Goal: Navigation & Orientation: Go to known website

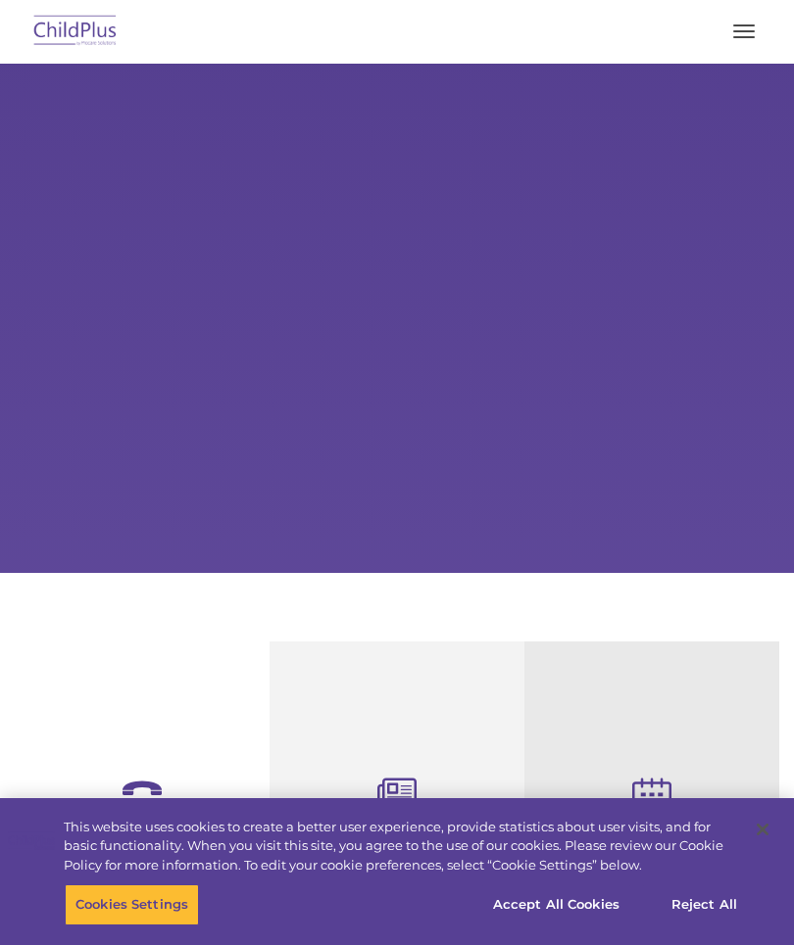
select select "MEDIUM"
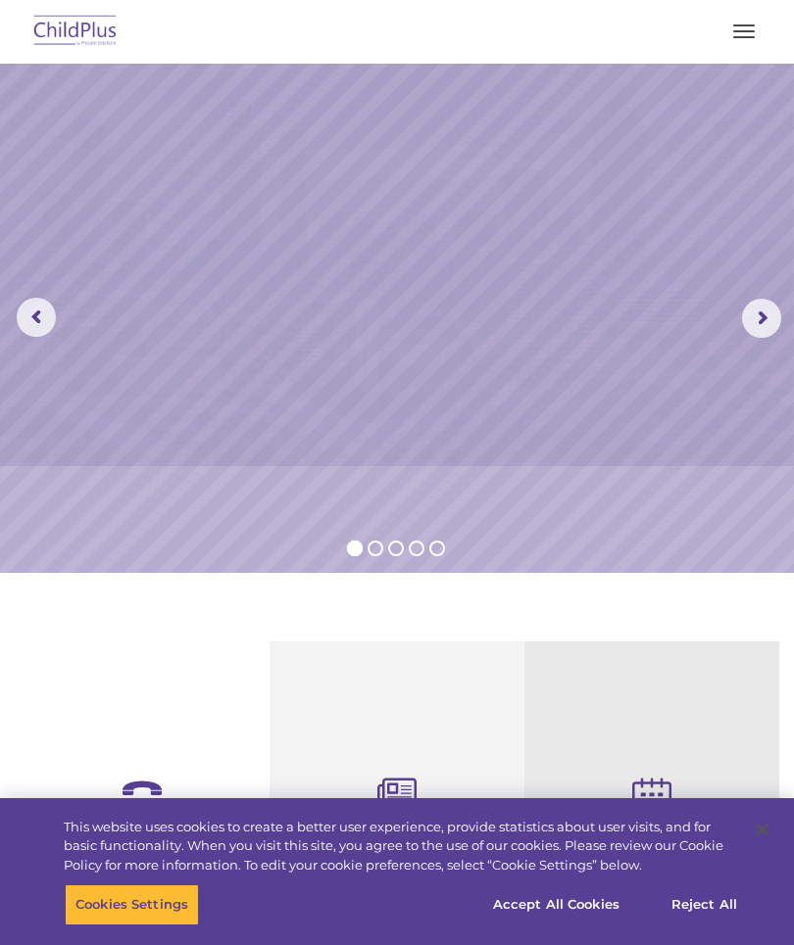
click at [752, 43] on button "button" at bounding box center [743, 31] width 41 height 31
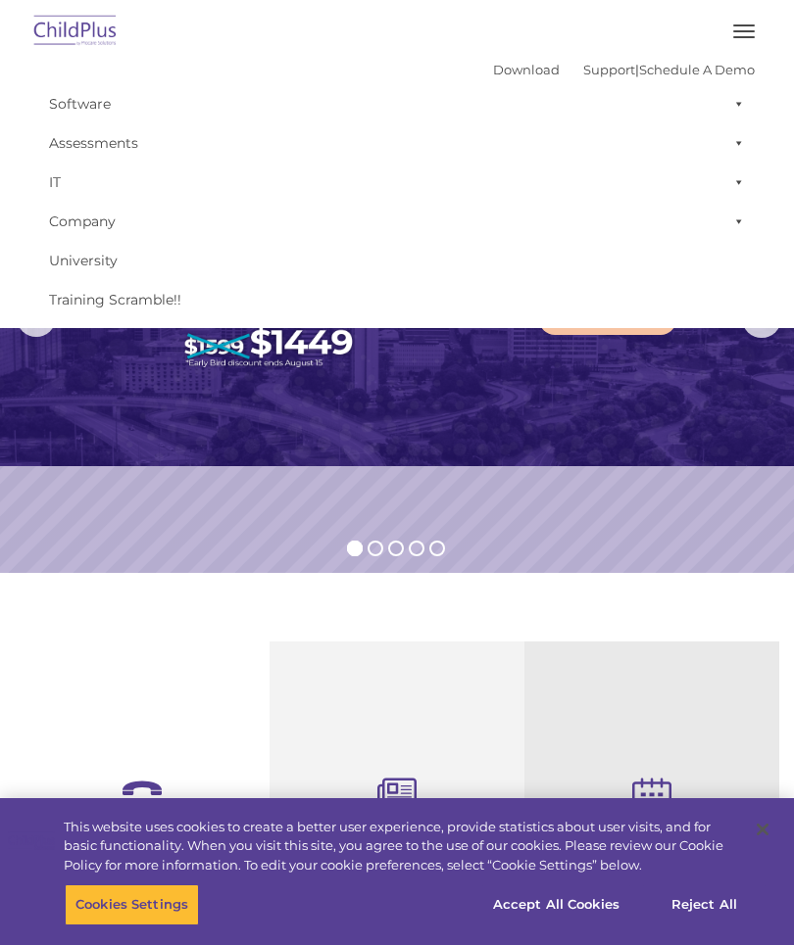
click at [748, 38] on button "button" at bounding box center [743, 31] width 41 height 31
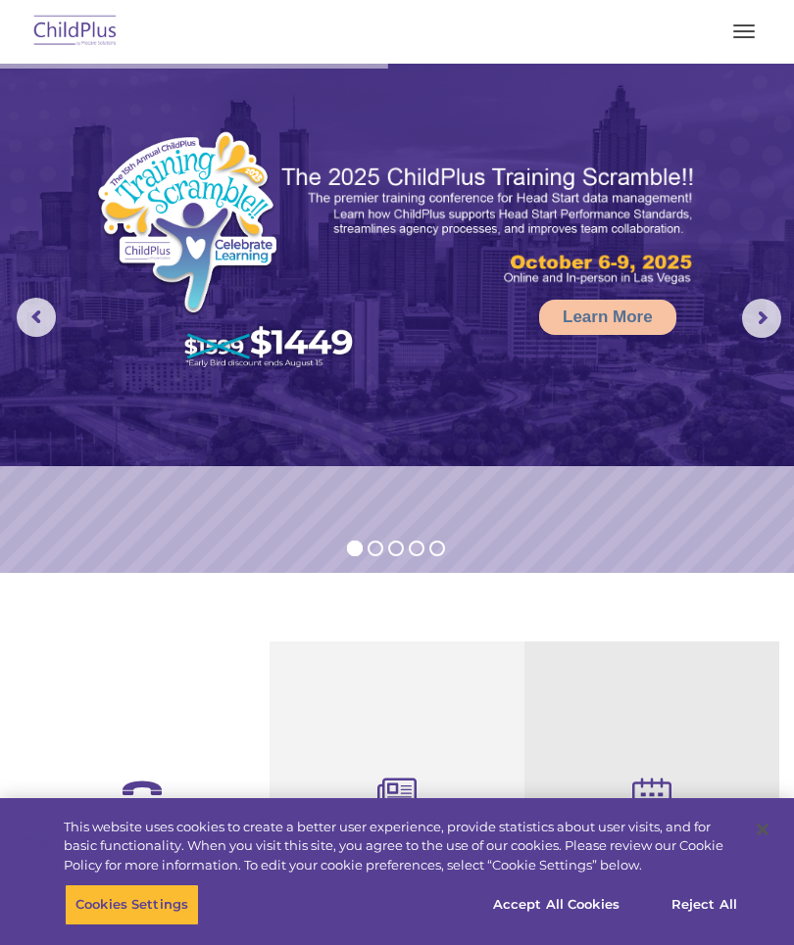
click at [757, 38] on button "button" at bounding box center [743, 31] width 41 height 31
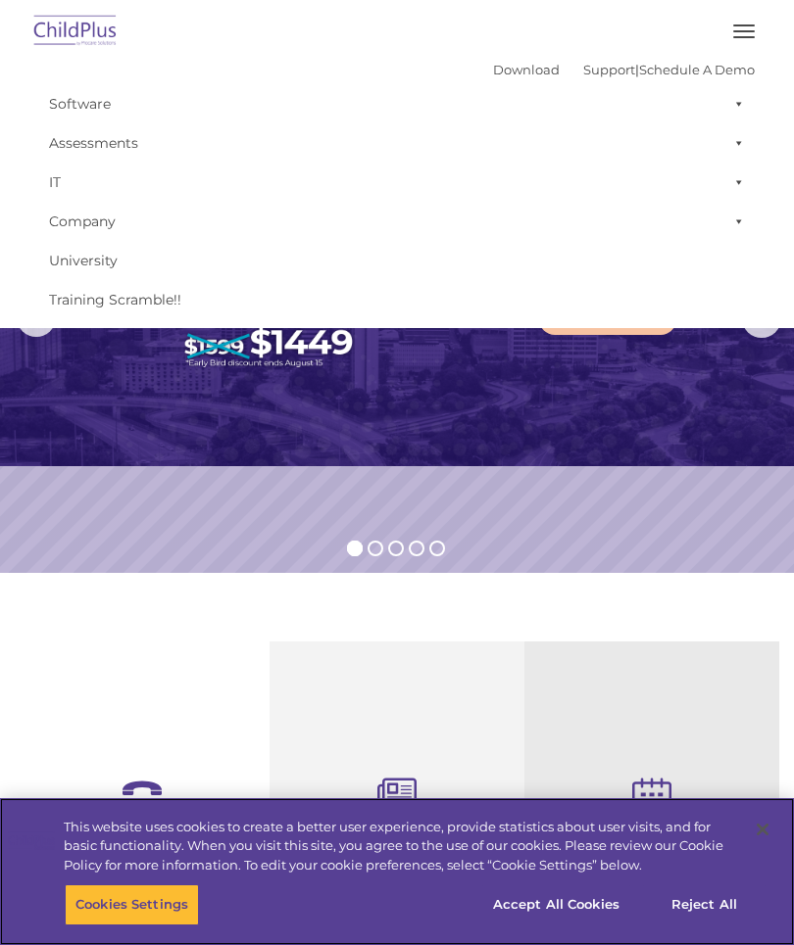
click at [557, 907] on button "Accept All Cookies" at bounding box center [556, 905] width 148 height 41
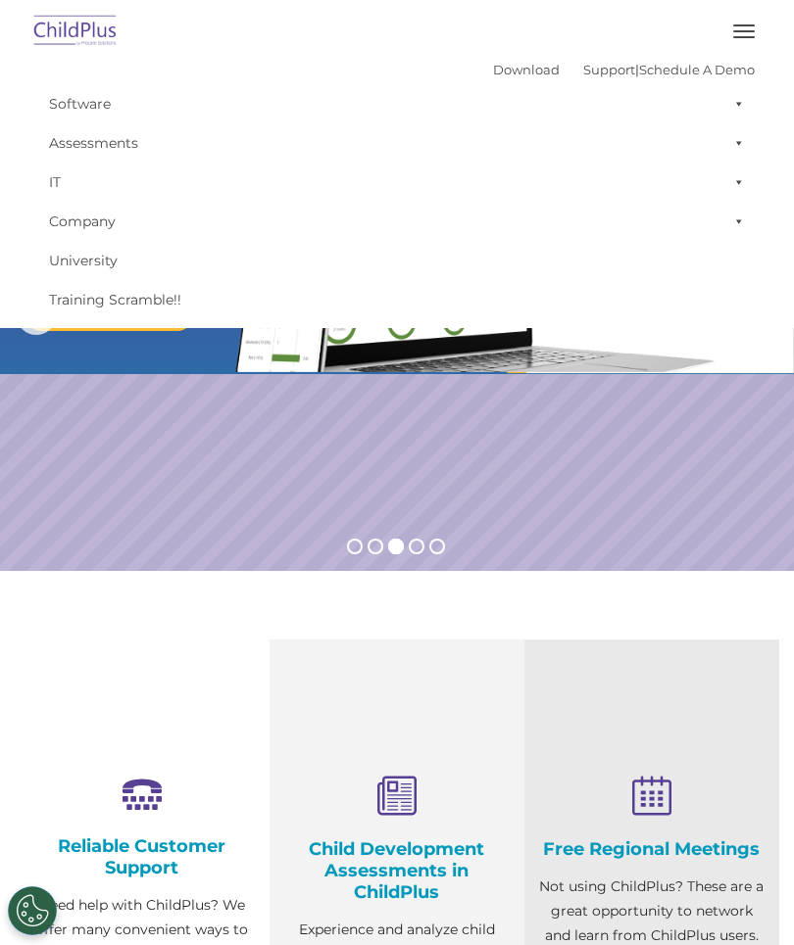
click at [757, 9] on div "Download Support | Schedule A Demo  MENU MENU Software ChildPlus: The original…" at bounding box center [397, 164] width 754 height 312
click at [752, 26] on button "button" at bounding box center [743, 31] width 41 height 31
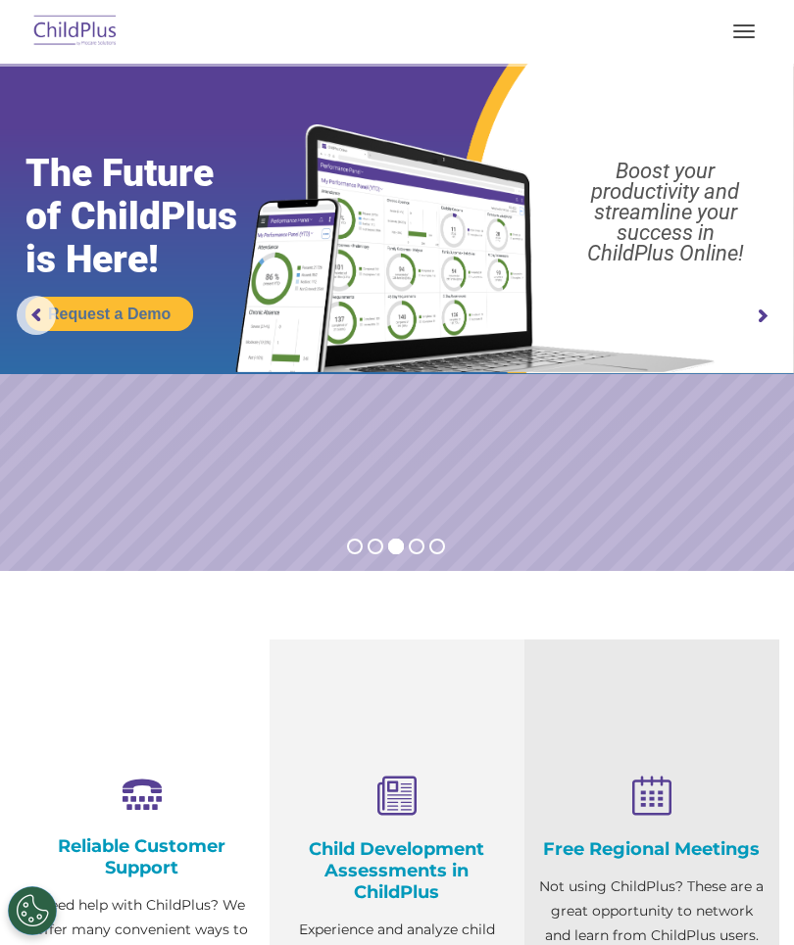
click at [734, 102] on img at bounding box center [397, 218] width 794 height 313
click at [738, 45] on button "button" at bounding box center [743, 31] width 41 height 31
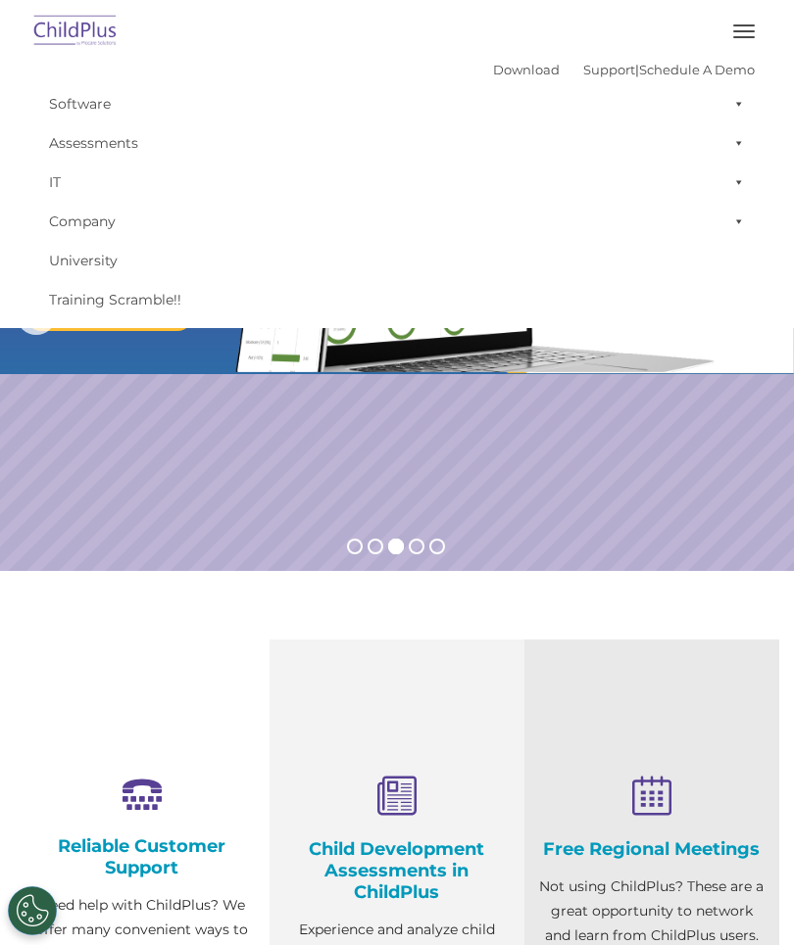
click at [737, 106] on span at bounding box center [735, 103] width 20 height 39
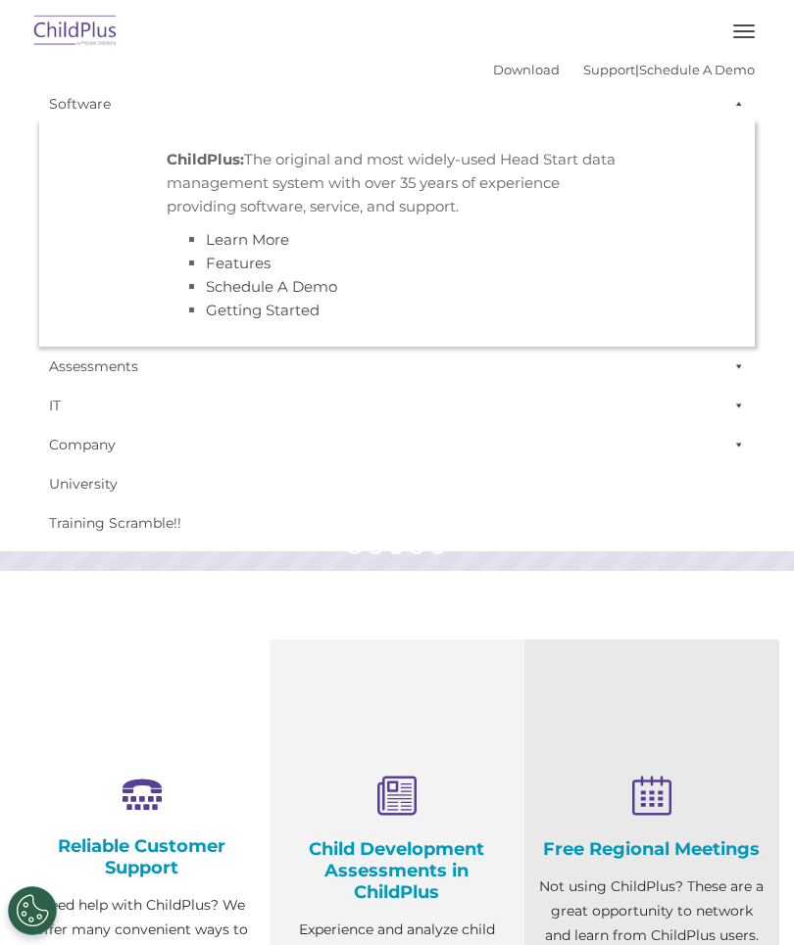
click at [737, 115] on span at bounding box center [735, 103] width 20 height 39
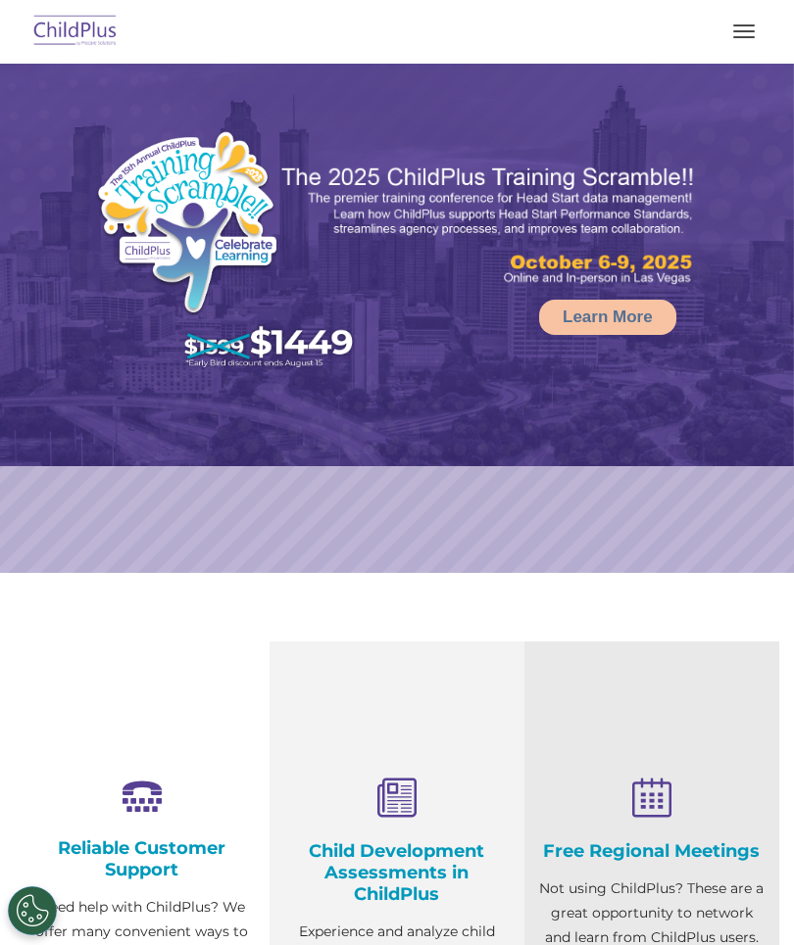
select select "MEDIUM"
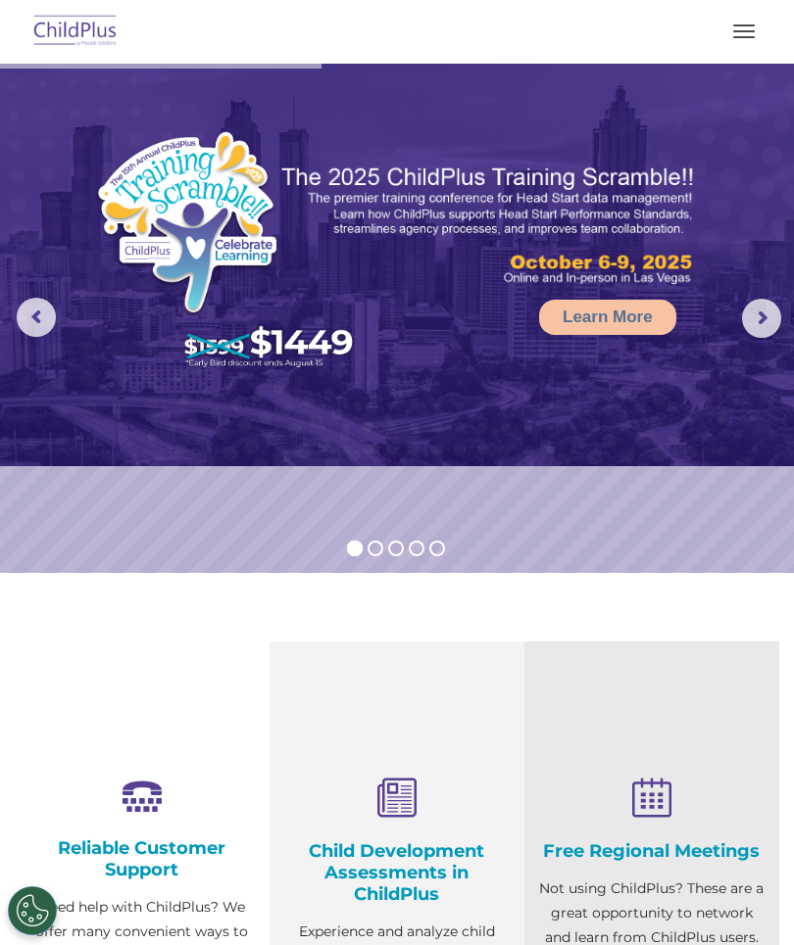
click at [744, 34] on button "button" at bounding box center [743, 31] width 41 height 31
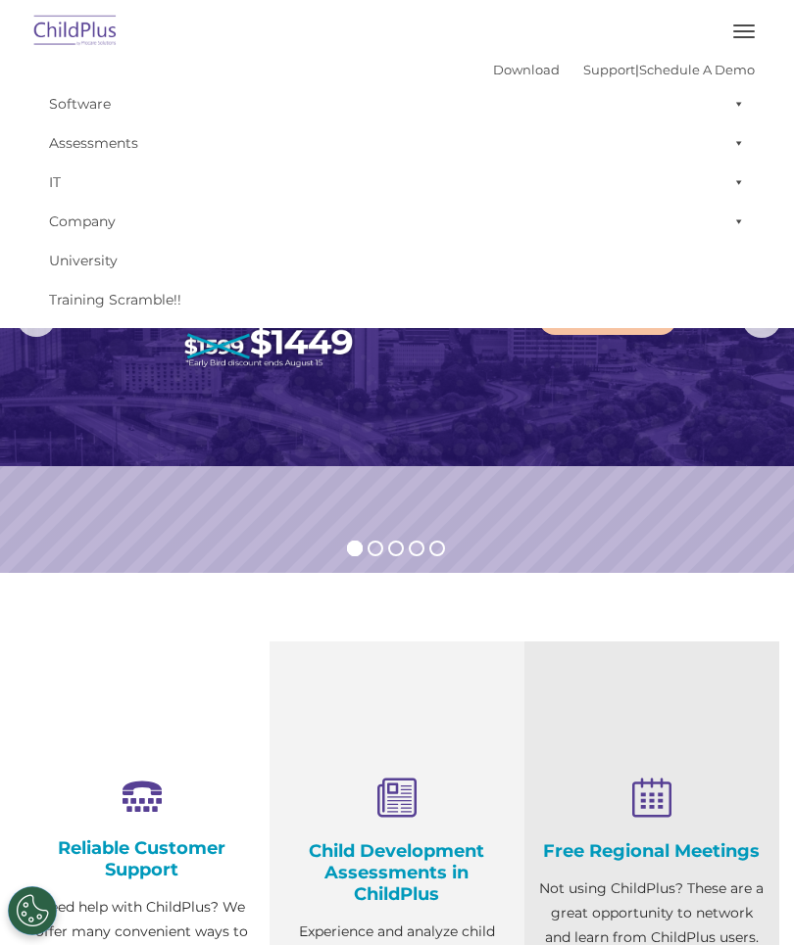
click at [741, 147] on span at bounding box center [735, 142] width 20 height 39
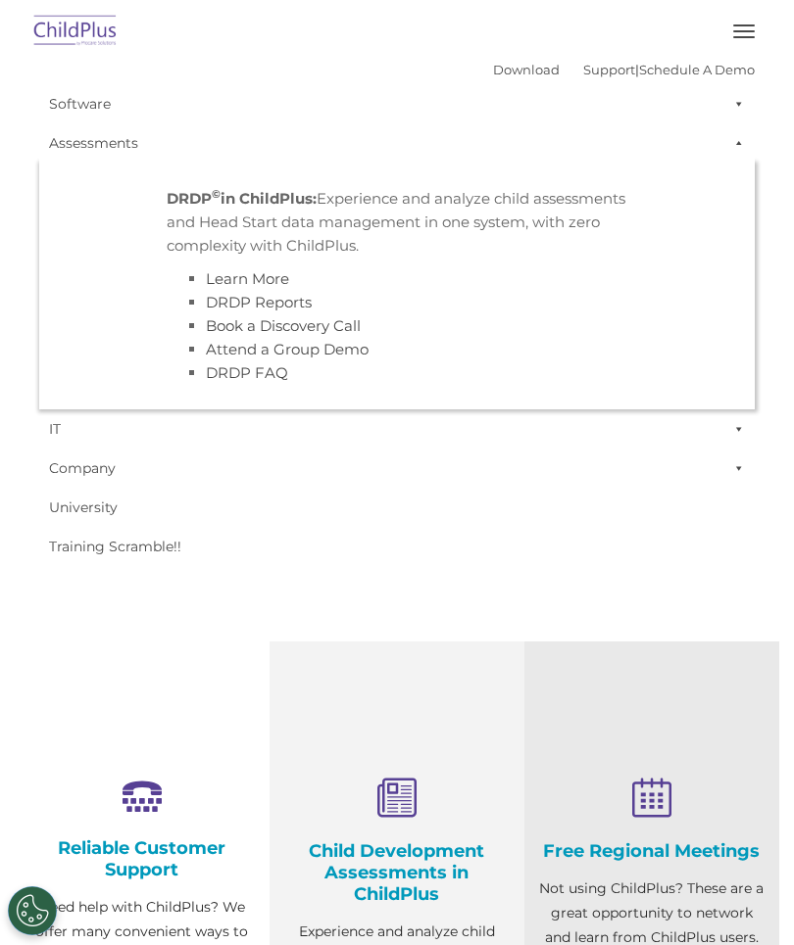
click at [735, 144] on span at bounding box center [735, 142] width 20 height 39
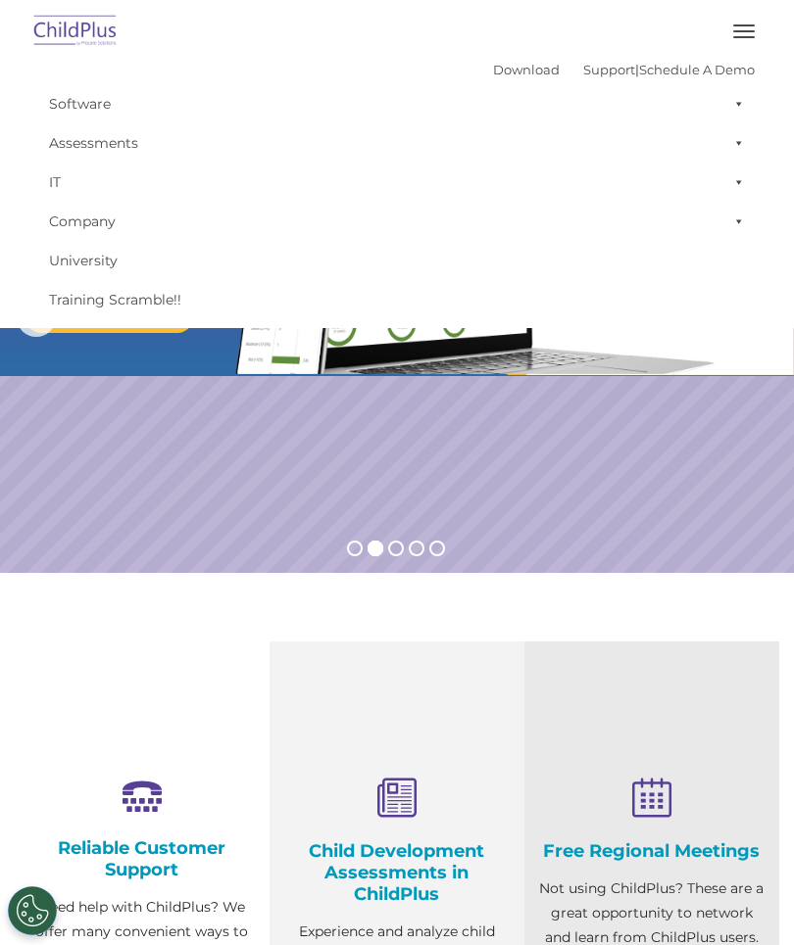
click at [90, 33] on img at bounding box center [75, 32] width 92 height 46
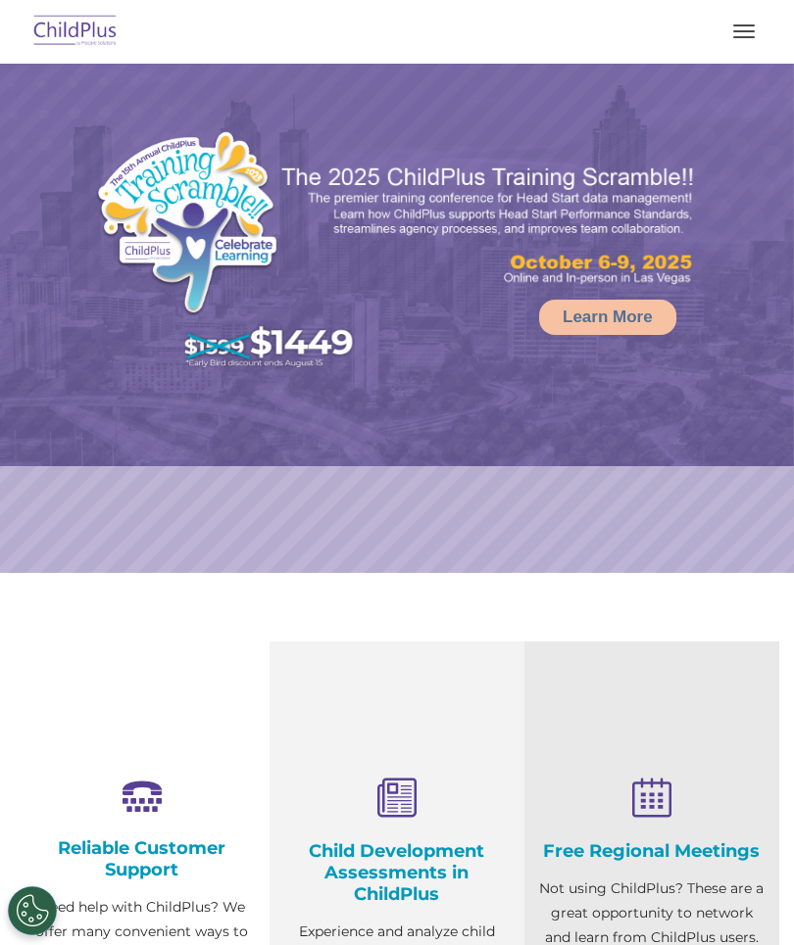
select select "MEDIUM"
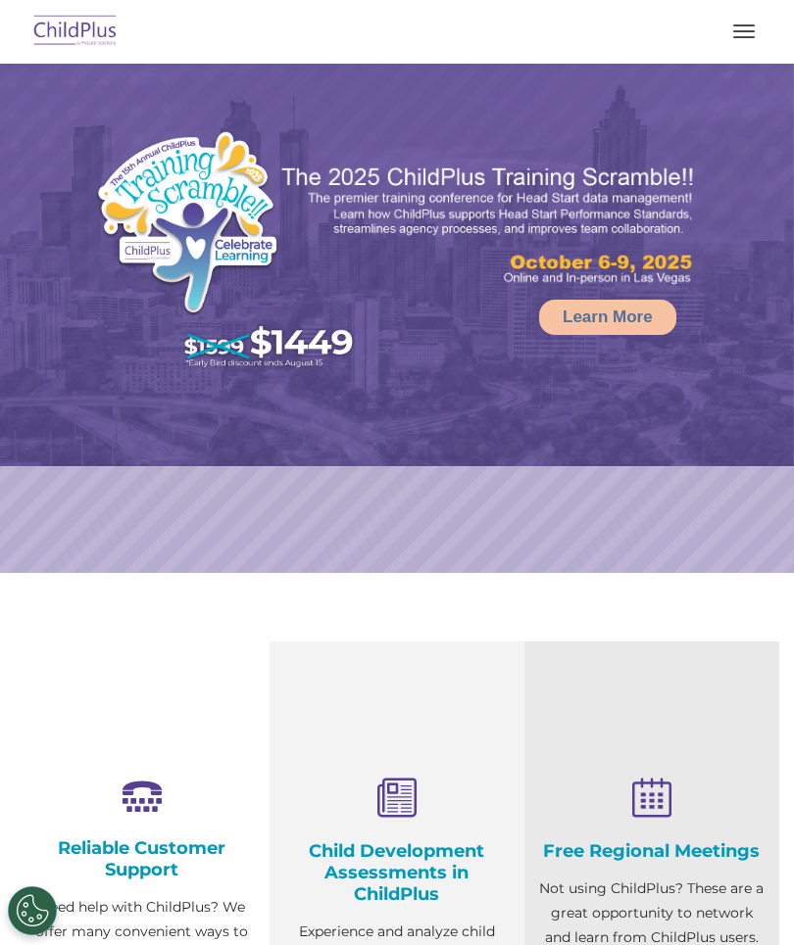
select select "MEDIUM"
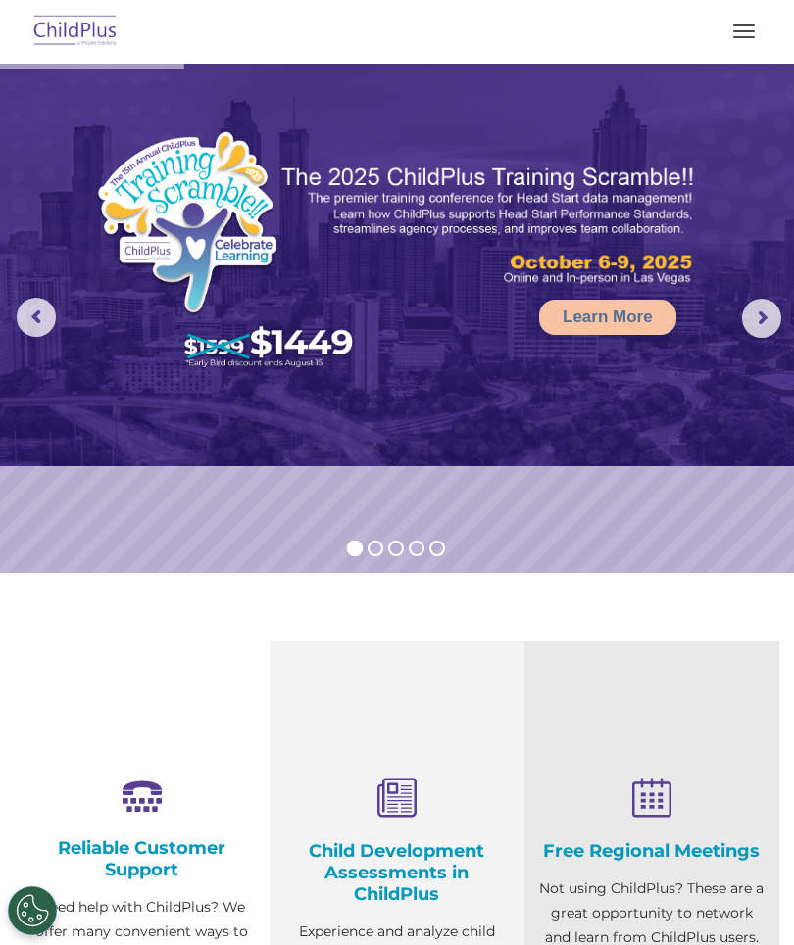
click at [732, 42] on button "button" at bounding box center [743, 31] width 41 height 31
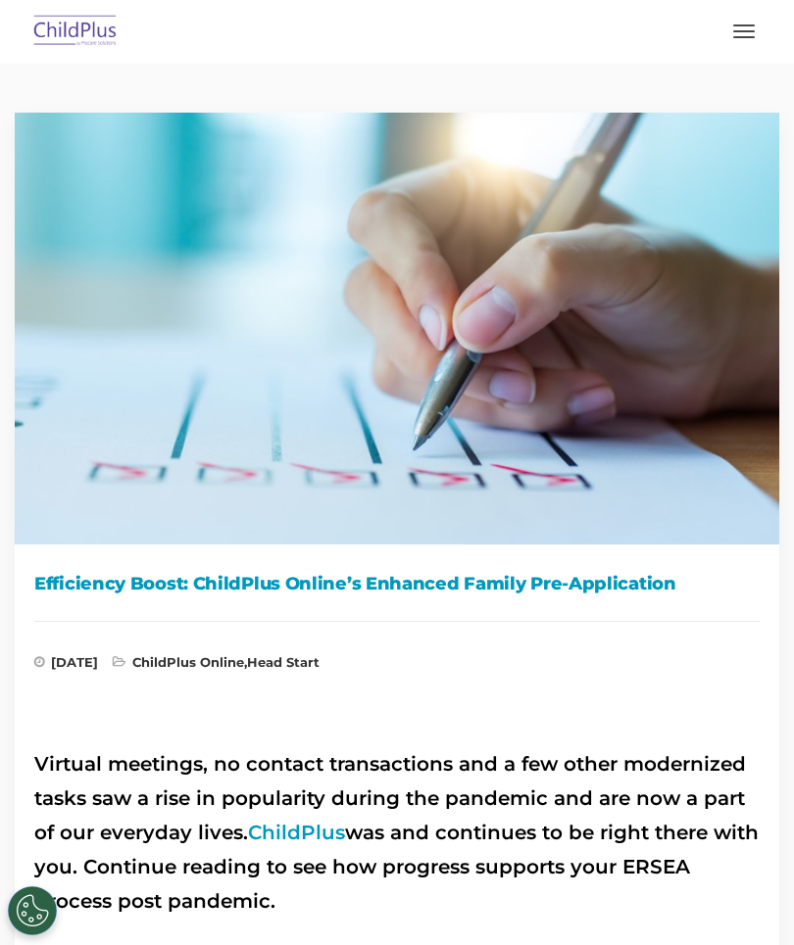
click at [745, 35] on button "button" at bounding box center [743, 31] width 41 height 31
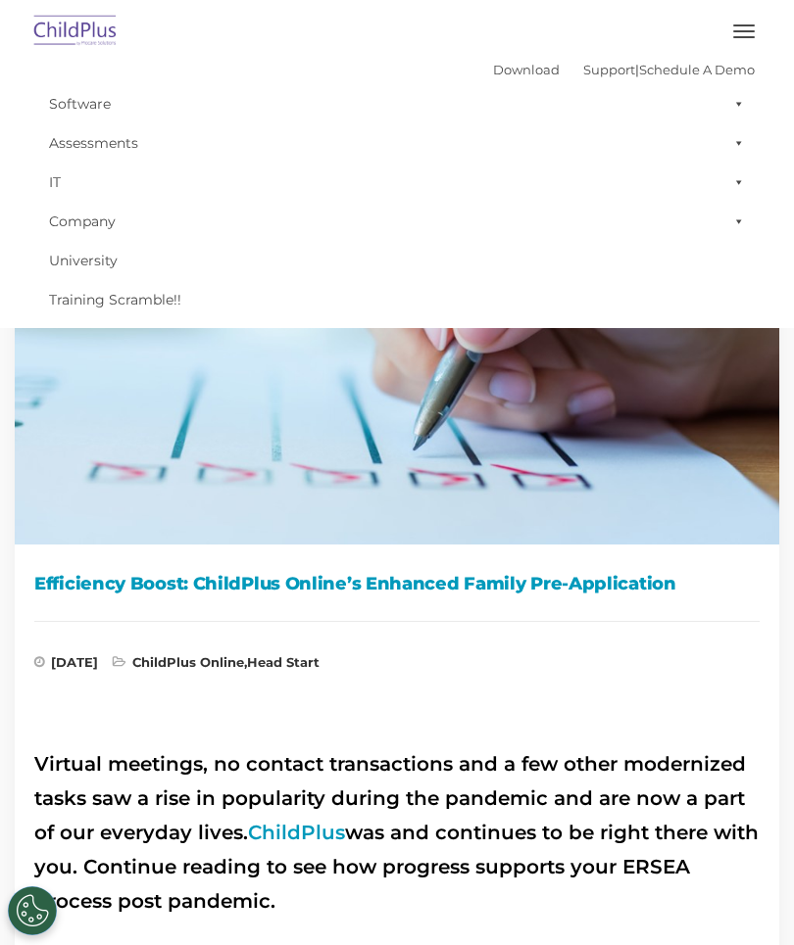
click at [730, 55] on div "Download Support | Schedule A Demo " at bounding box center [624, 69] width 262 height 29
click at [735, 42] on button "button" at bounding box center [743, 31] width 41 height 31
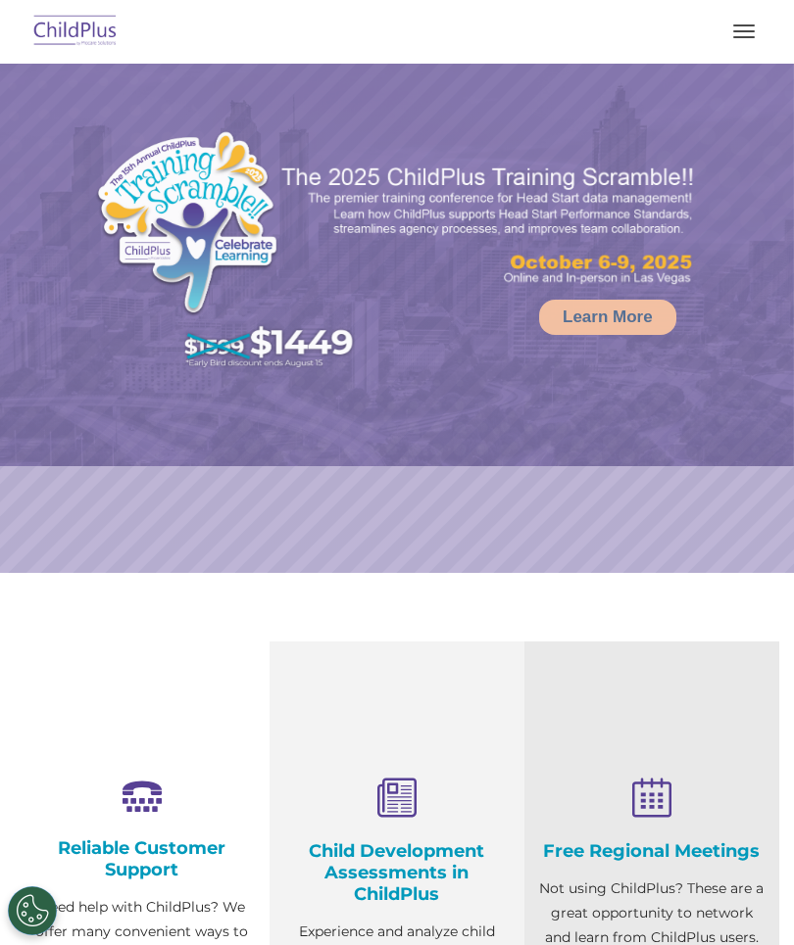
select select "MEDIUM"
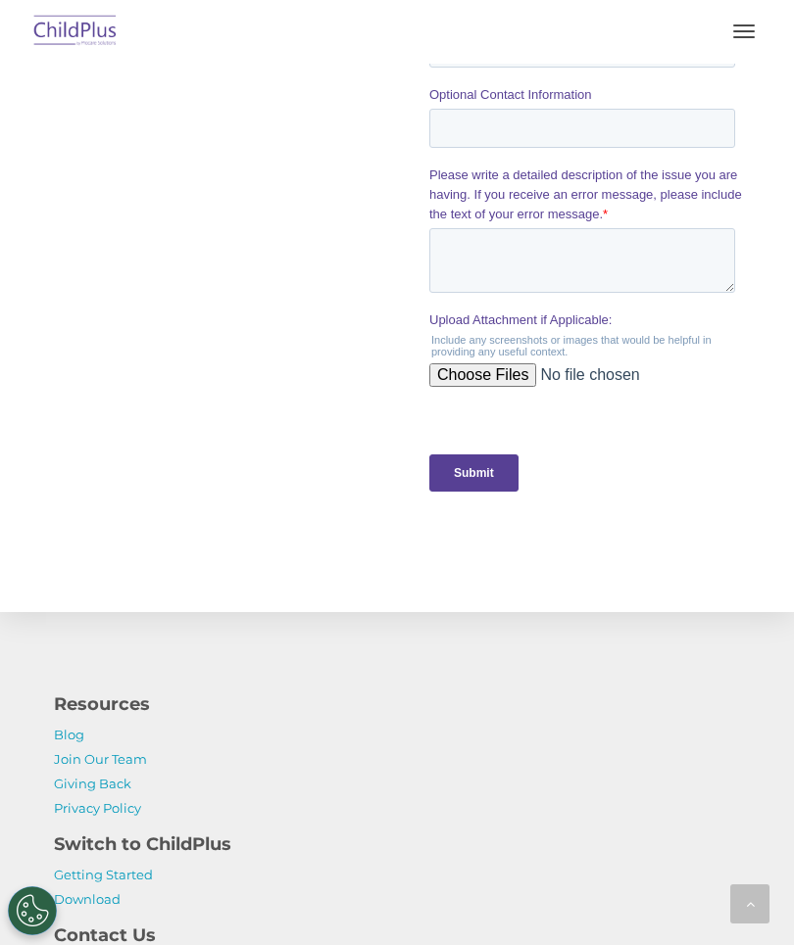
scroll to position [1772, 0]
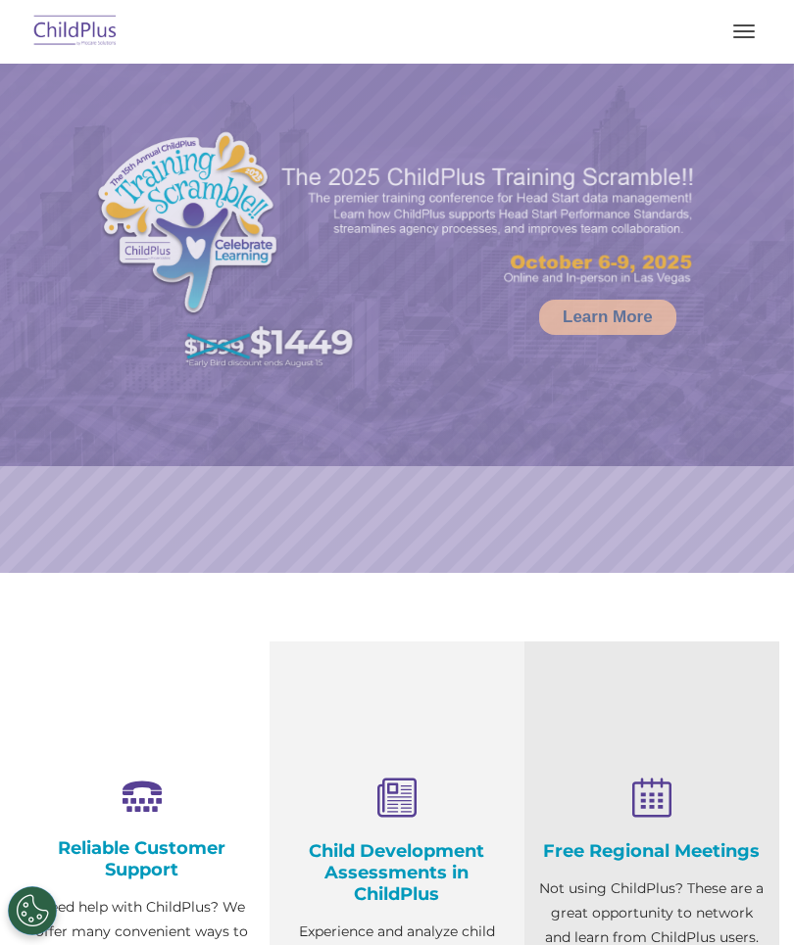
select select "MEDIUM"
